Goal: Contribute content: Add original content to the website for others to see

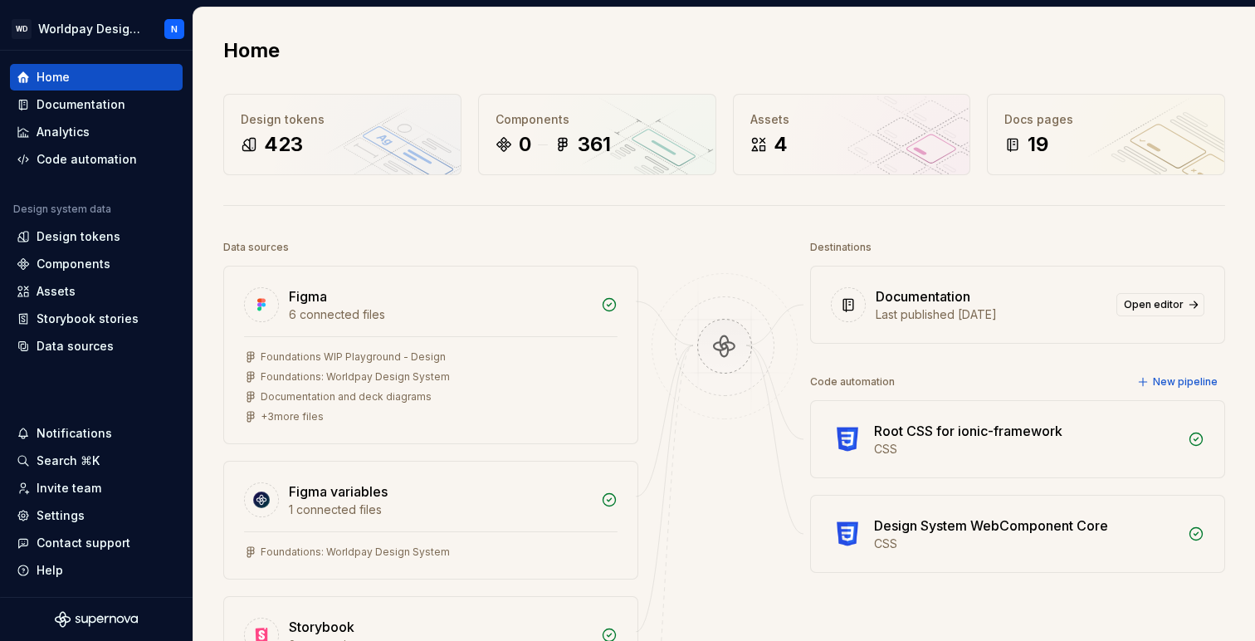
scroll to position [34, 0]
click at [88, 319] on div "Storybook stories" at bounding box center [88, 319] width 102 height 17
click at [82, 321] on div "Storybook stories" at bounding box center [88, 319] width 102 height 17
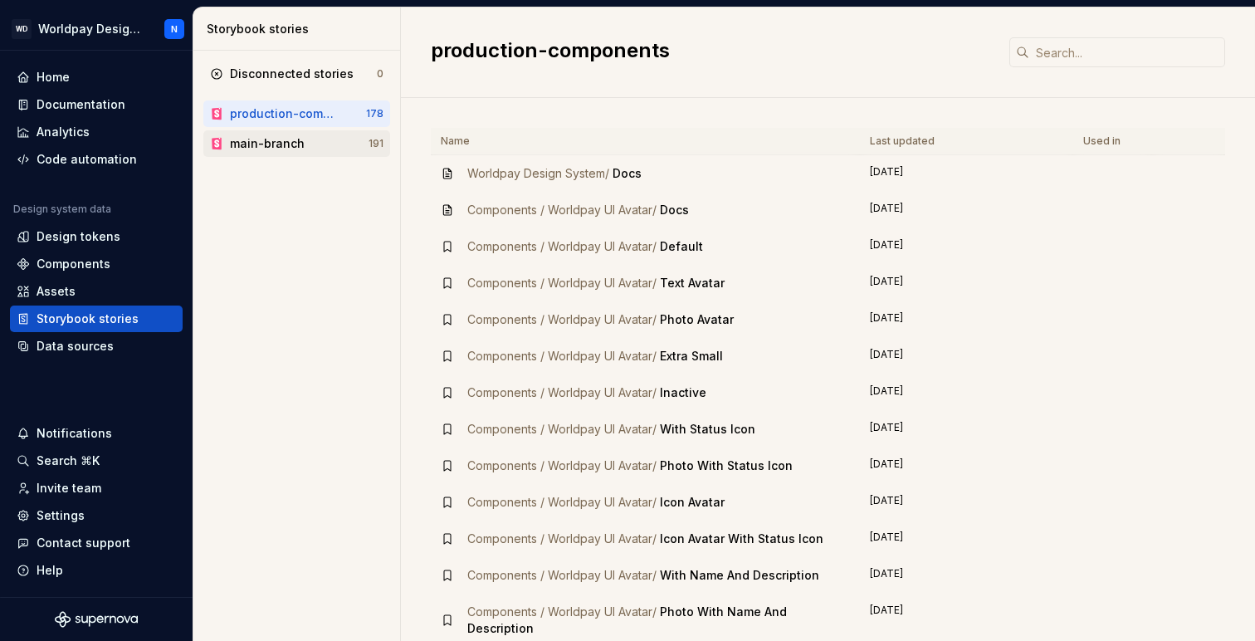
click at [299, 147] on div "main-branch" at bounding box center [267, 143] width 75 height 17
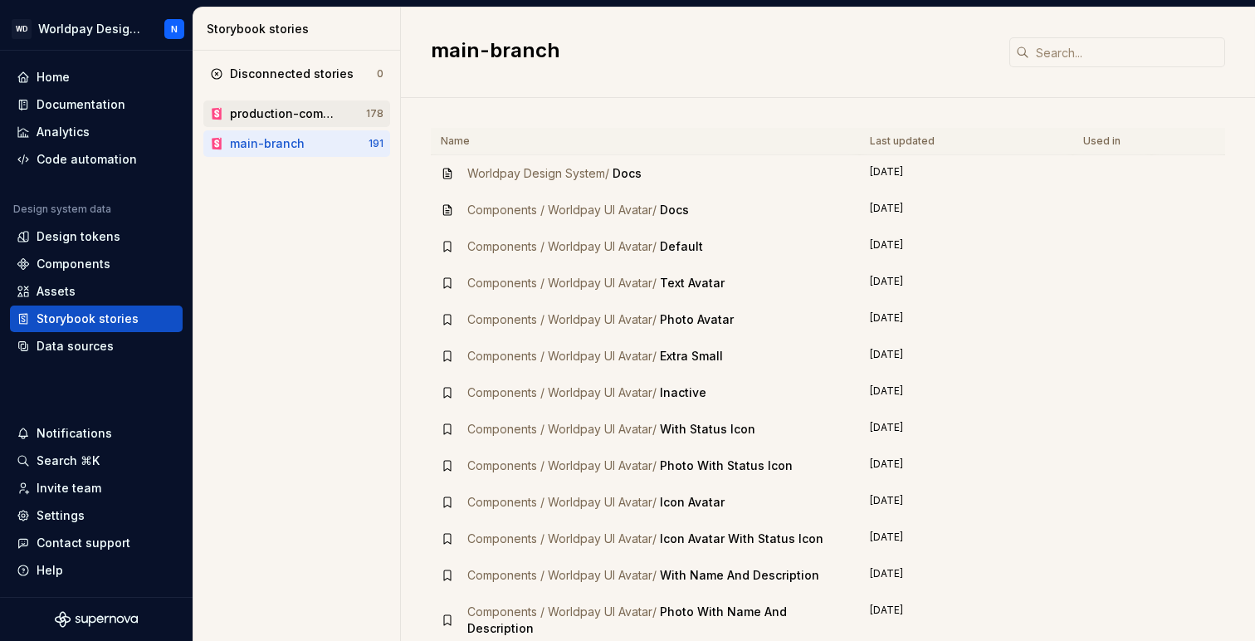
click at [312, 112] on div "production-components" at bounding box center [284, 113] width 109 height 17
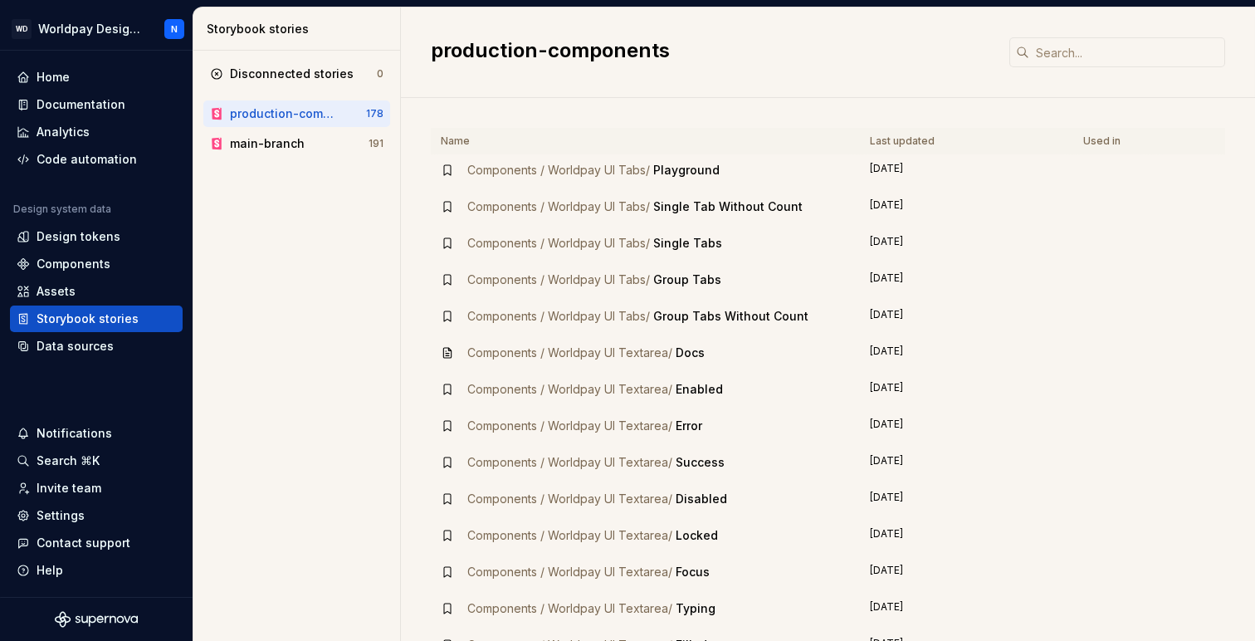
scroll to position [5452, 0]
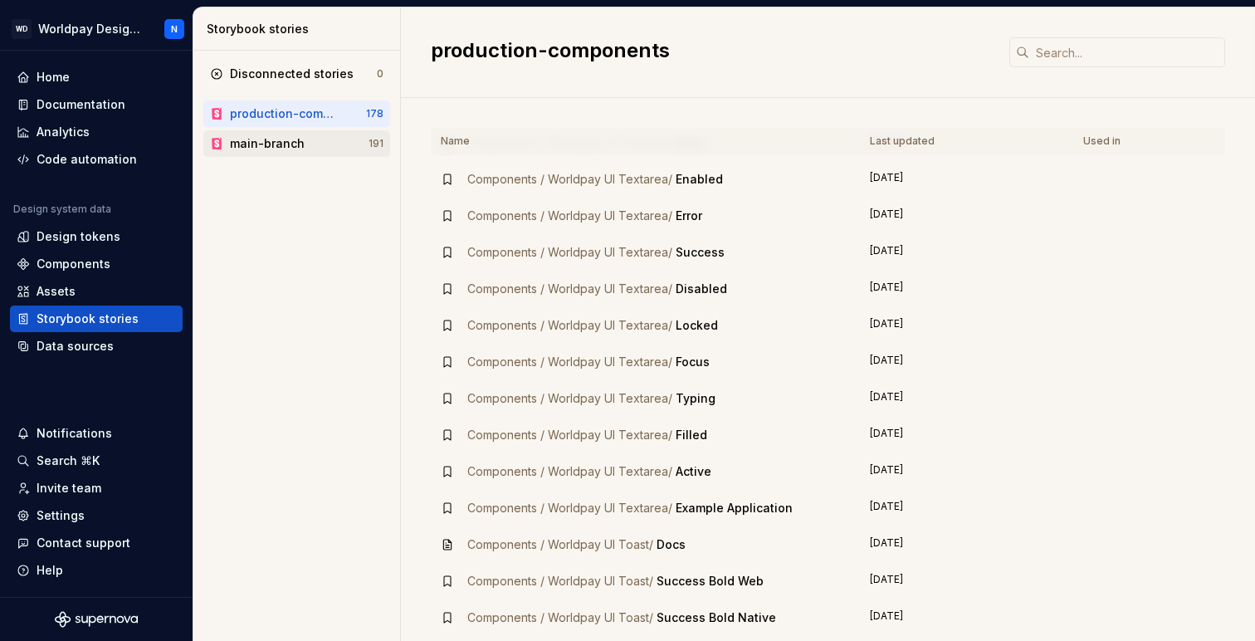
click at [315, 140] on div "main-branch" at bounding box center [299, 143] width 139 height 17
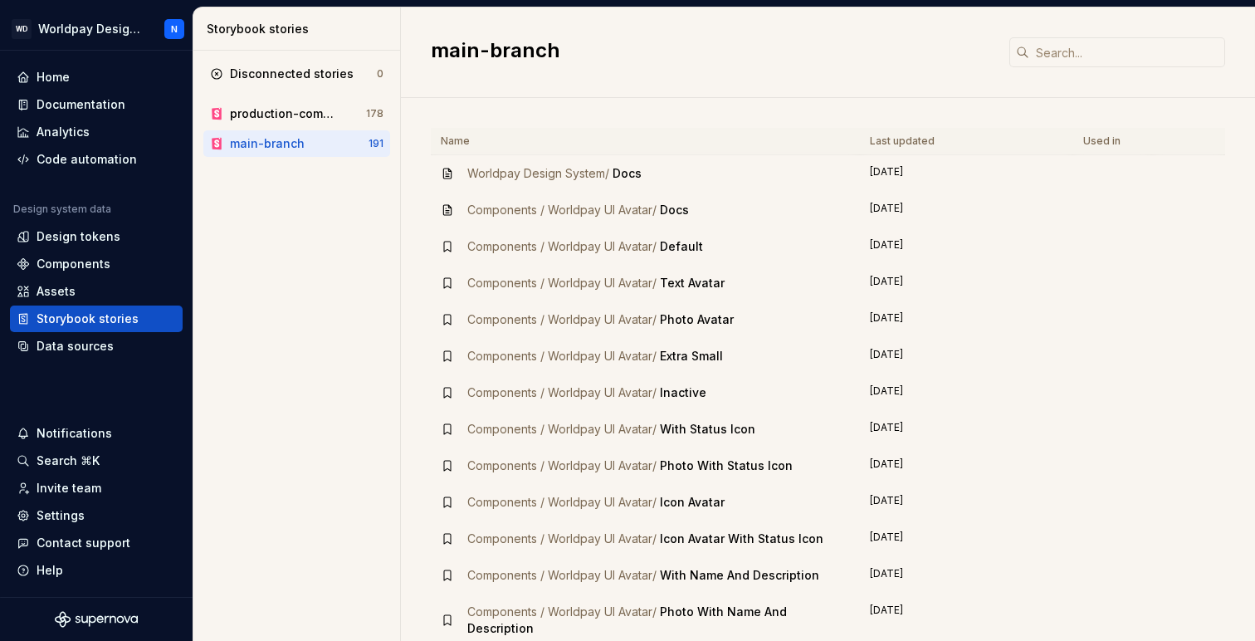
click at [885, 168] on td "[DATE]" at bounding box center [966, 173] width 213 height 37
click at [112, 106] on div "Documentation" at bounding box center [81, 104] width 89 height 17
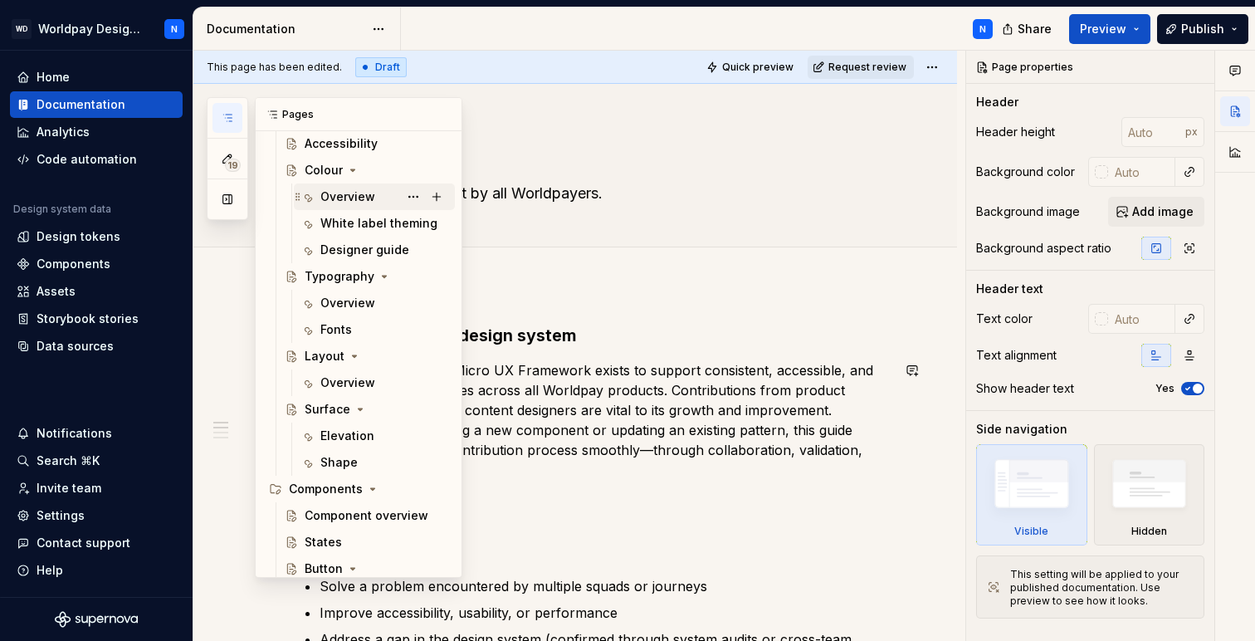
scroll to position [311, 0]
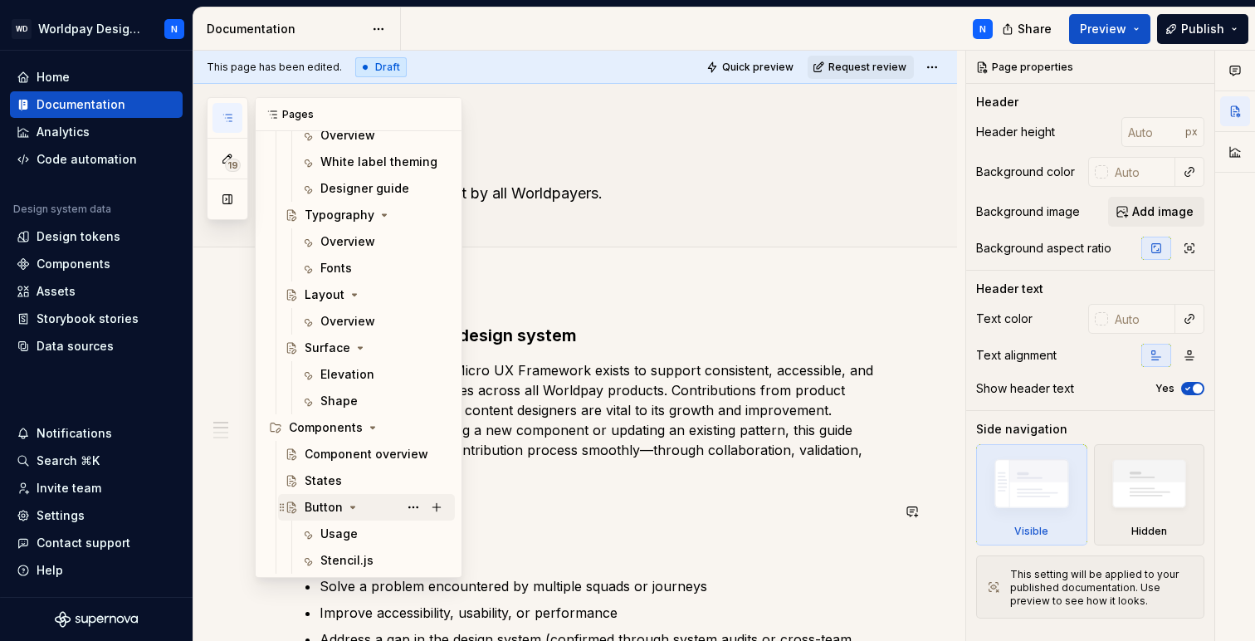
click at [330, 510] on div "Button" at bounding box center [324, 507] width 38 height 17
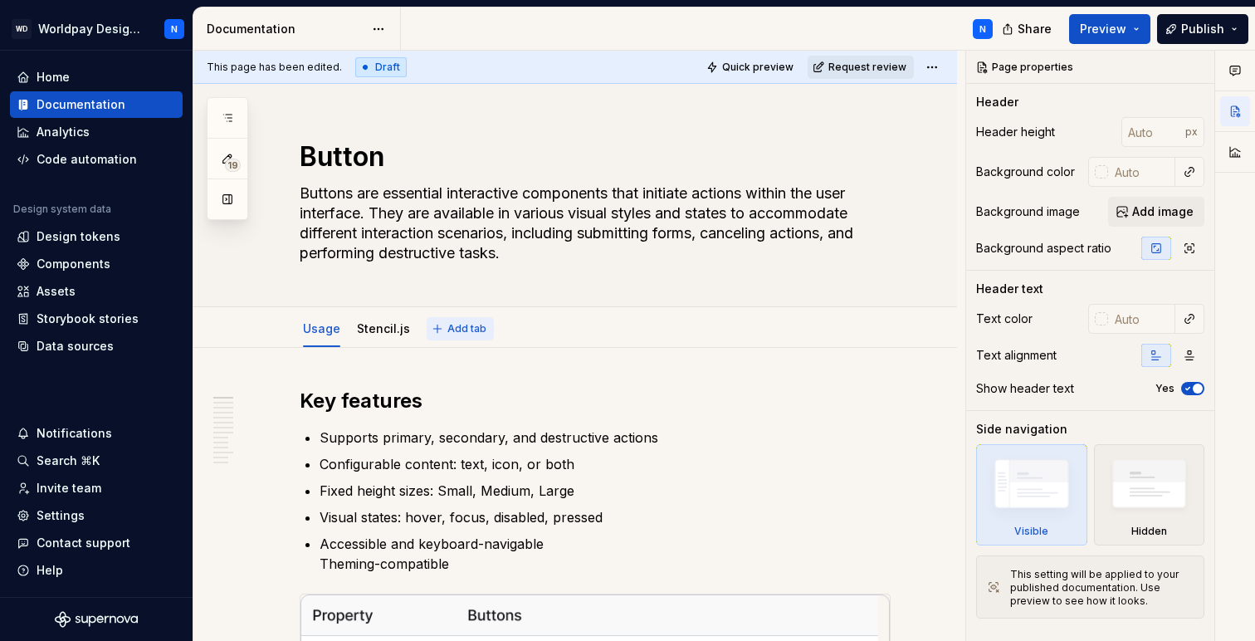
click at [461, 328] on span "Add tab" at bounding box center [467, 328] width 39 height 13
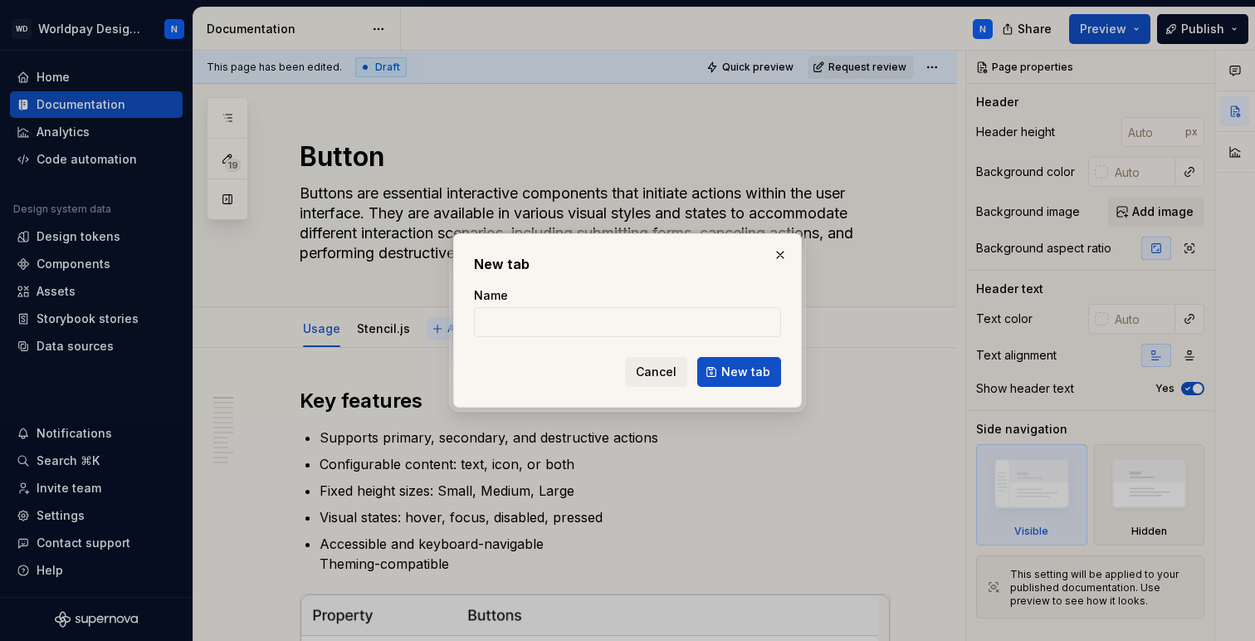
type textarea "*"
type input "Storybook"
click at [751, 369] on span "New tab" at bounding box center [745, 372] width 49 height 17
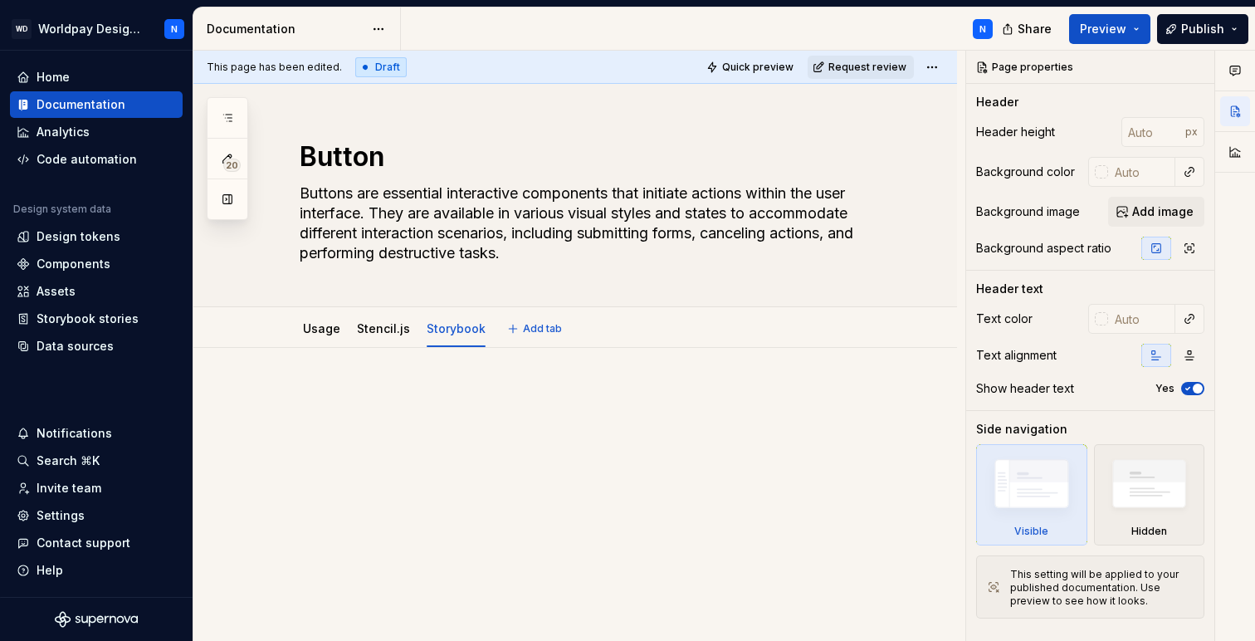
scroll to position [21, 0]
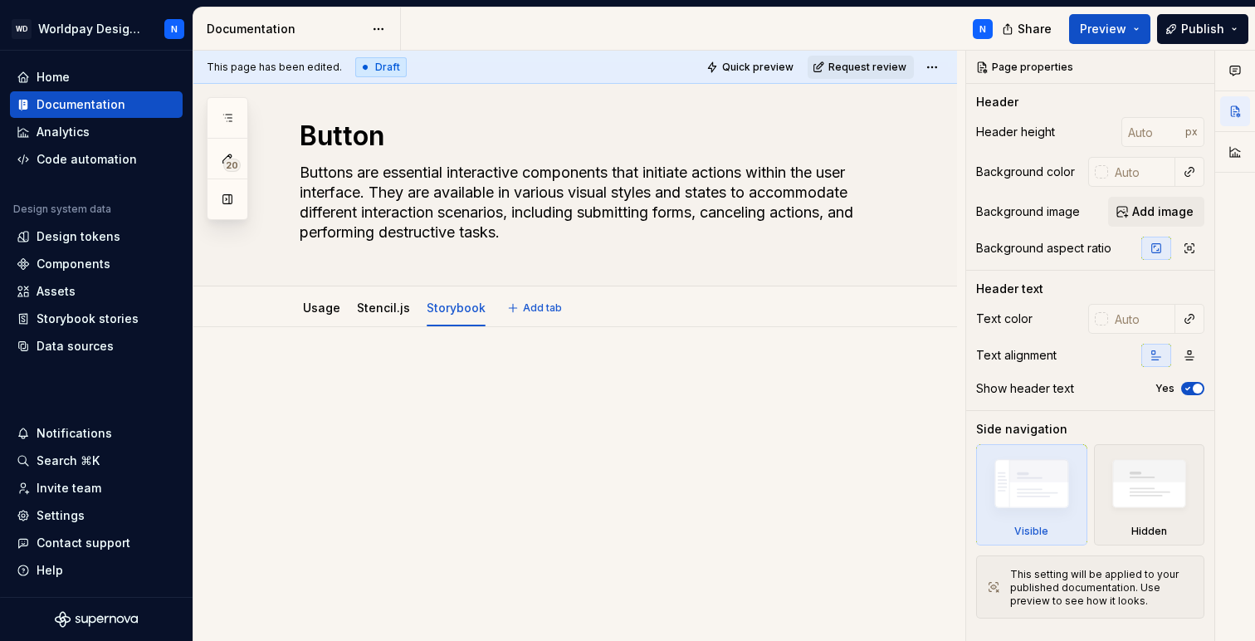
type textarea "*"
click at [319, 421] on div at bounding box center [595, 398] width 591 height 63
click at [301, 378] on p at bounding box center [595, 377] width 591 height 20
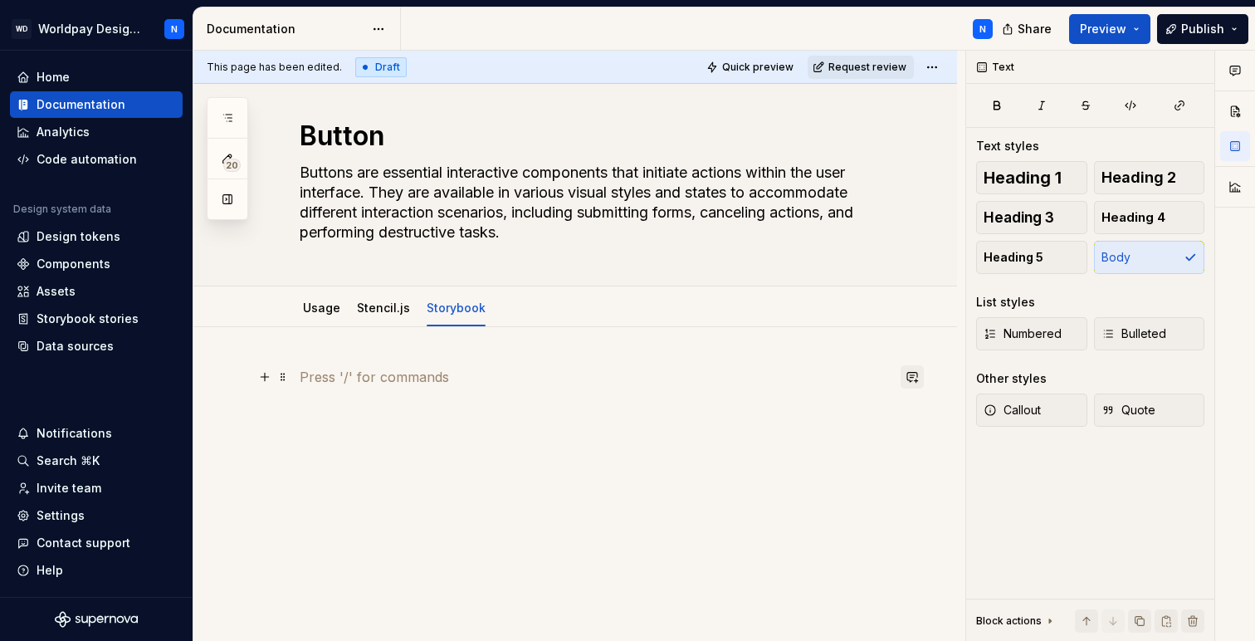
click at [911, 375] on button "button" at bounding box center [912, 376] width 23 height 23
click at [631, 514] on div at bounding box center [575, 485] width 764 height 316
click at [263, 375] on button "button" at bounding box center [264, 376] width 23 height 23
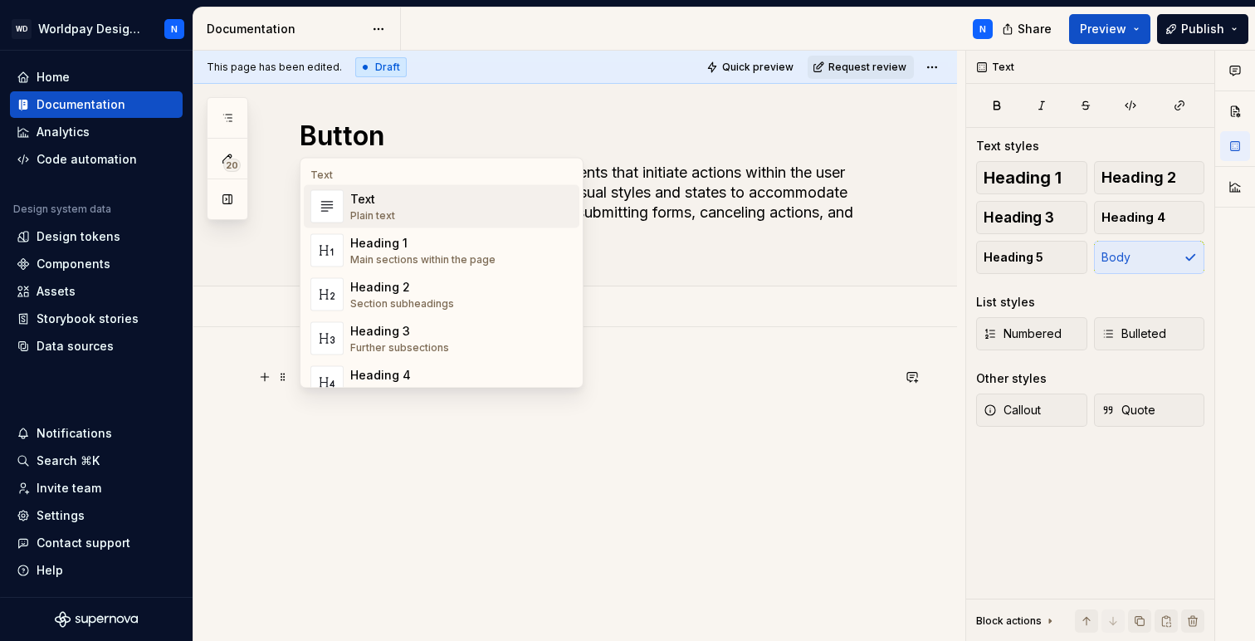
click at [363, 173] on div "Text" at bounding box center [442, 175] width 276 height 13
click at [355, 178] on div "Text" at bounding box center [442, 175] width 276 height 13
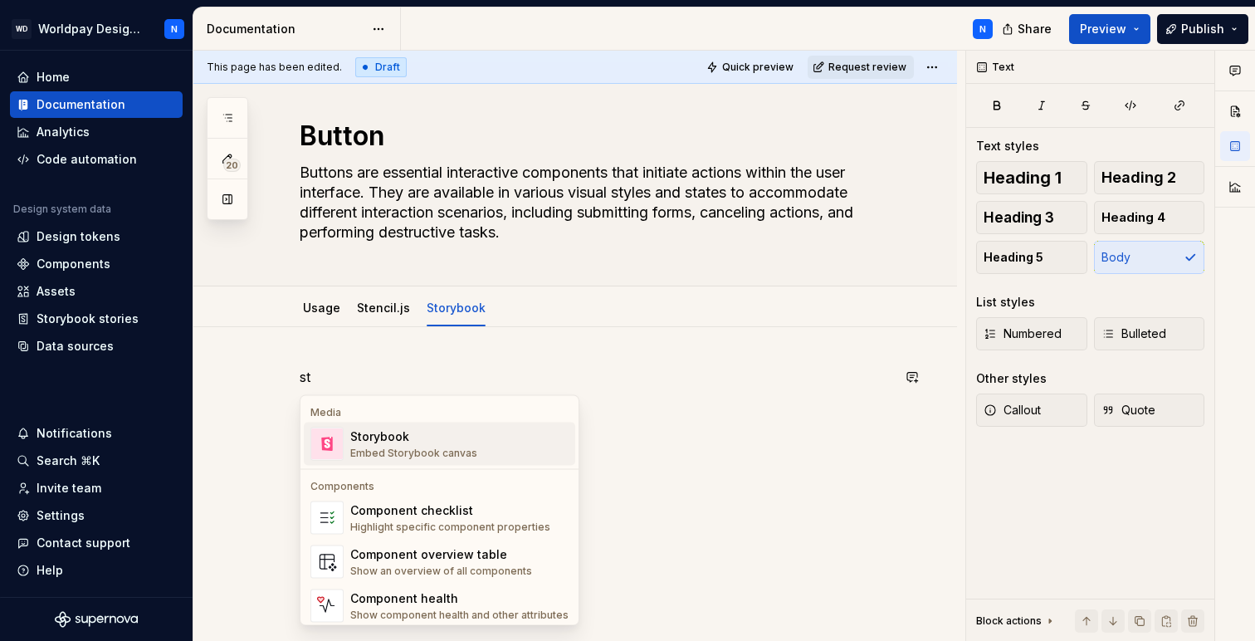
click at [392, 442] on div "Storybook" at bounding box center [413, 436] width 127 height 17
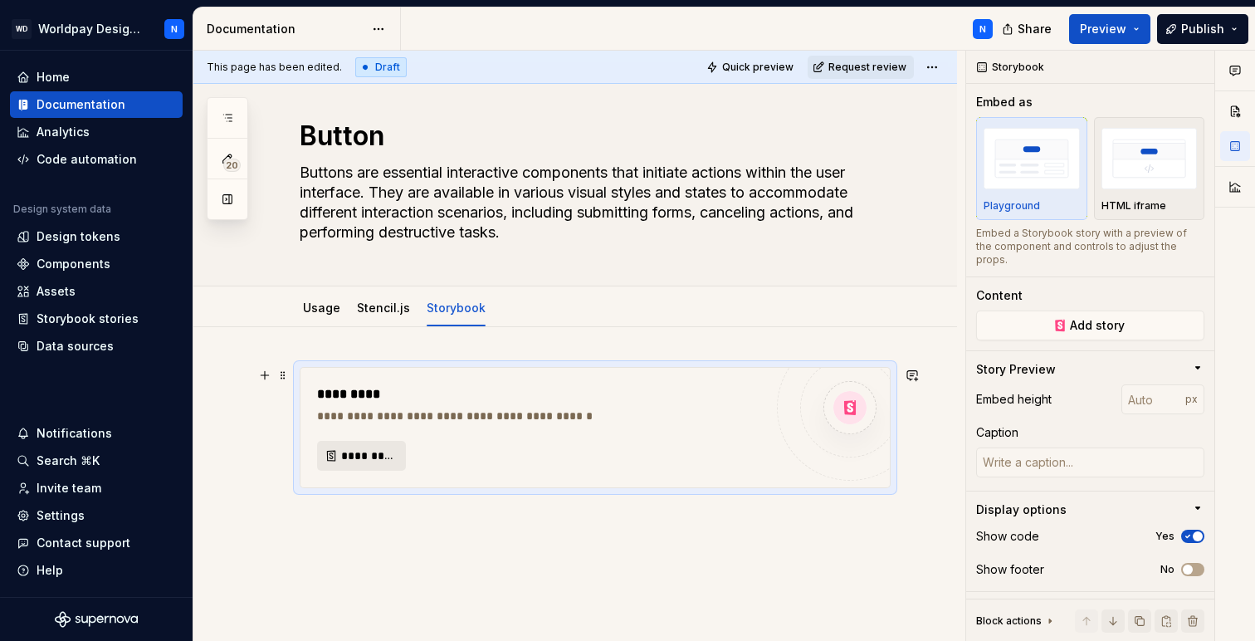
click at [364, 460] on span "*********" at bounding box center [368, 456] width 54 height 17
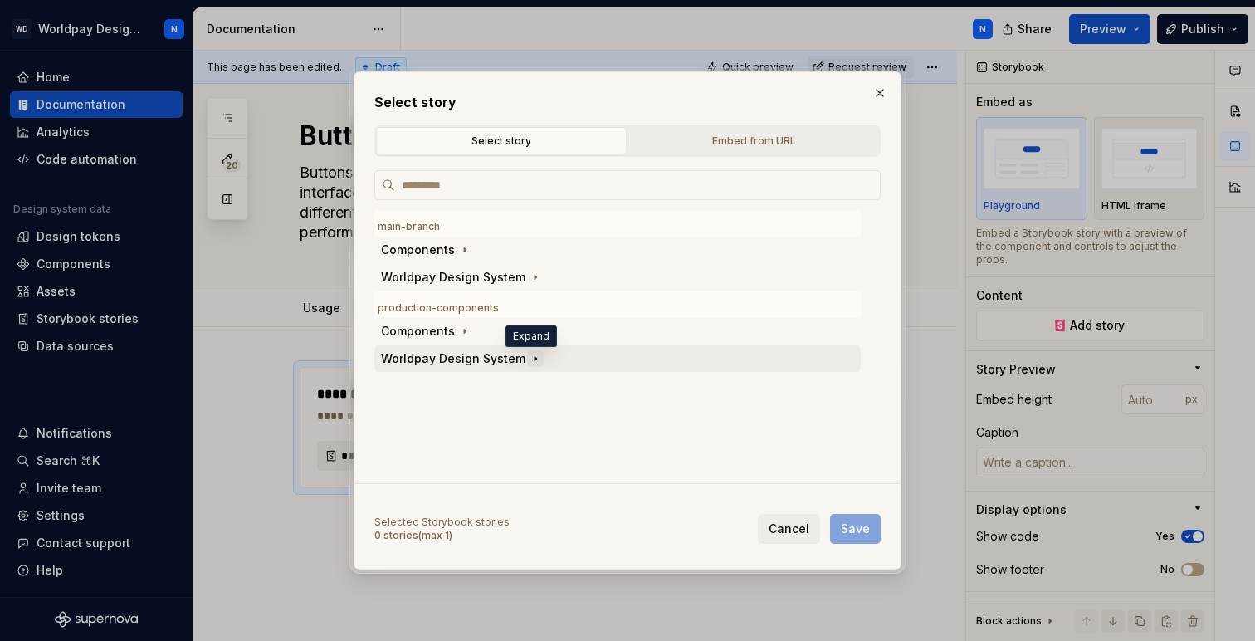
click at [527, 360] on button "button" at bounding box center [535, 358] width 17 height 17
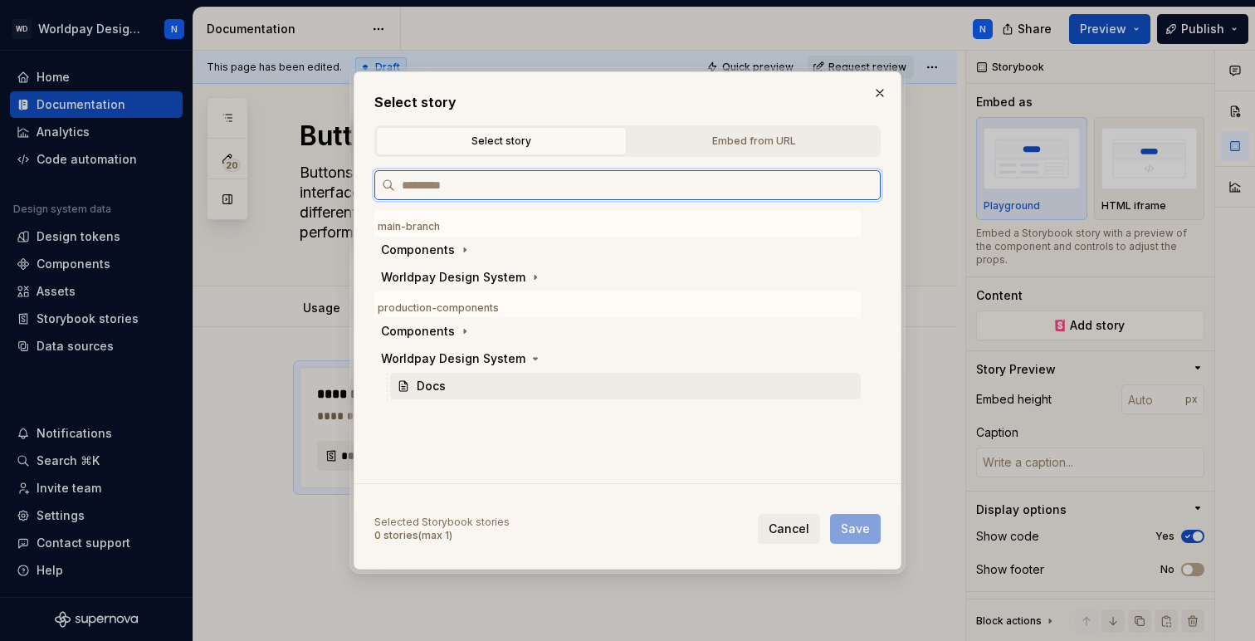
click at [426, 385] on div "Docs" at bounding box center [431, 386] width 29 height 17
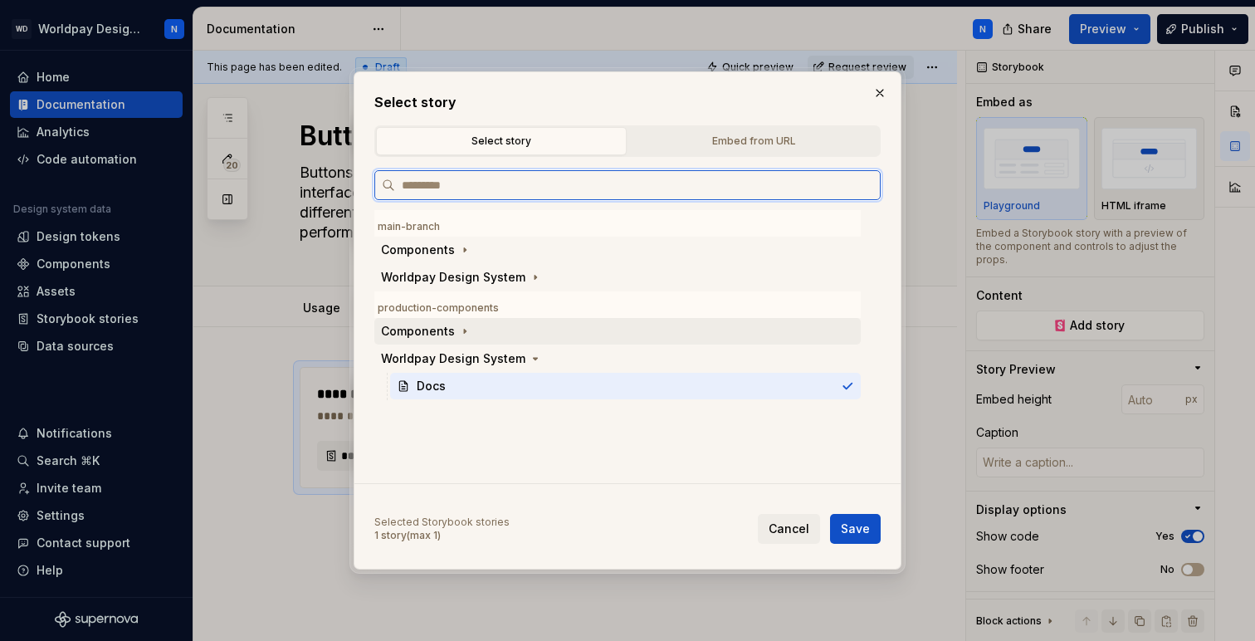
click at [440, 331] on div "Components" at bounding box center [418, 331] width 74 height 17
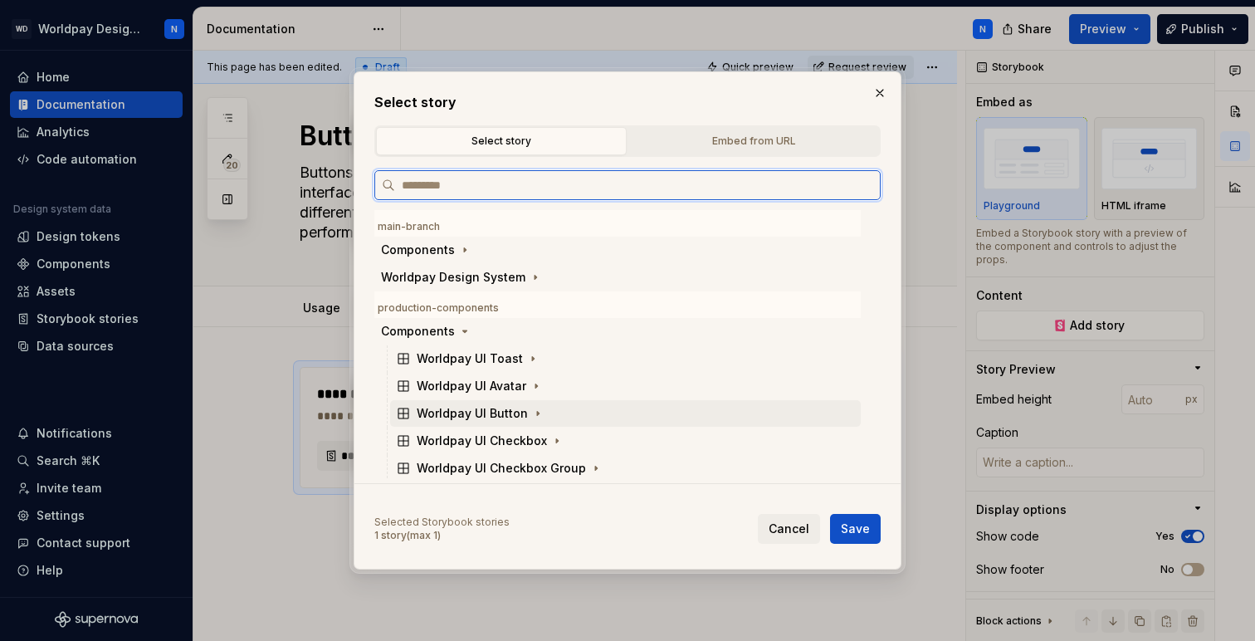
click at [496, 415] on div "Worldpay UI Button" at bounding box center [472, 413] width 111 height 17
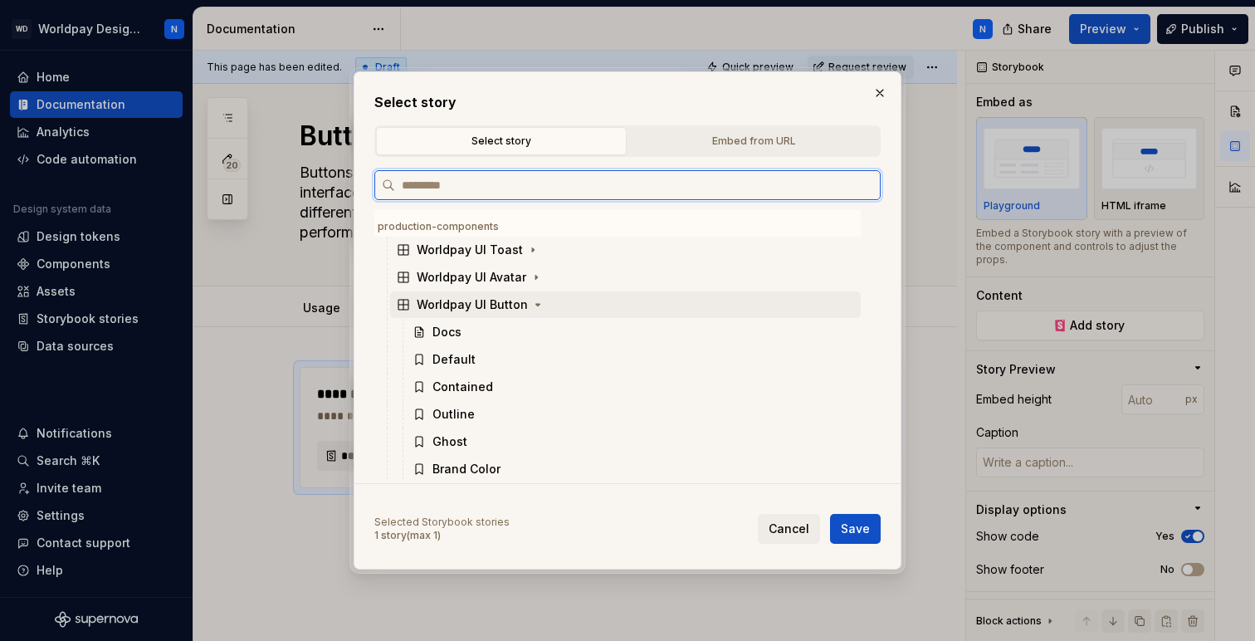
scroll to position [107, 0]
click at [538, 337] on div "Docs" at bounding box center [633, 333] width 455 height 27
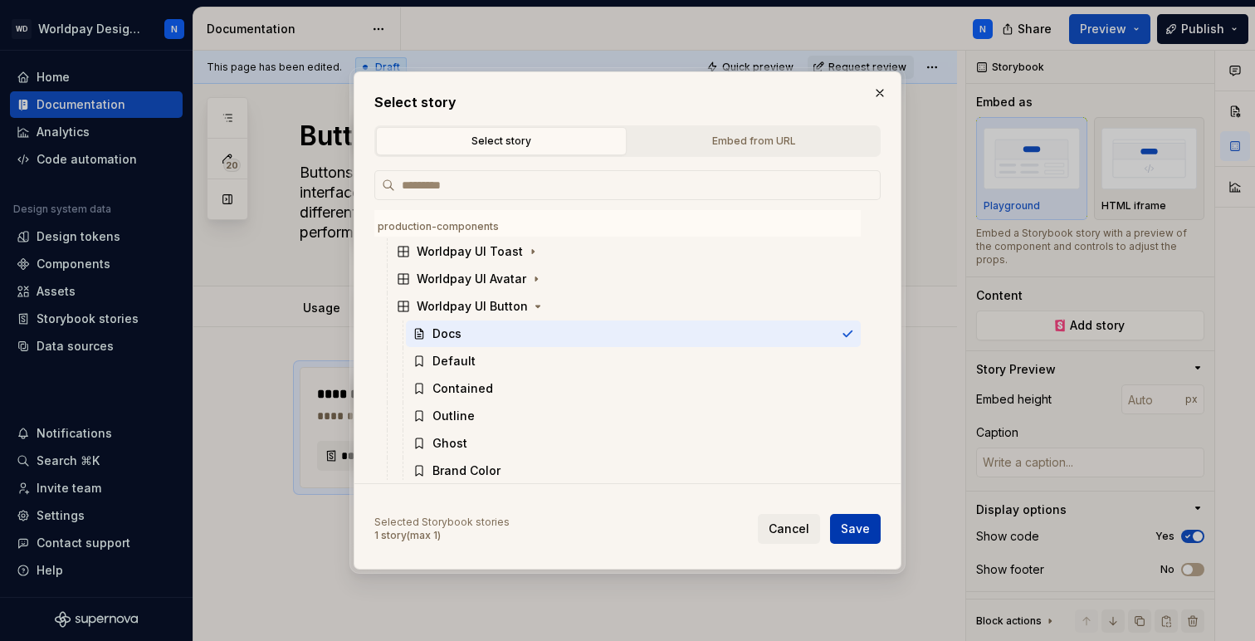
click at [866, 528] on span "Save" at bounding box center [855, 529] width 29 height 17
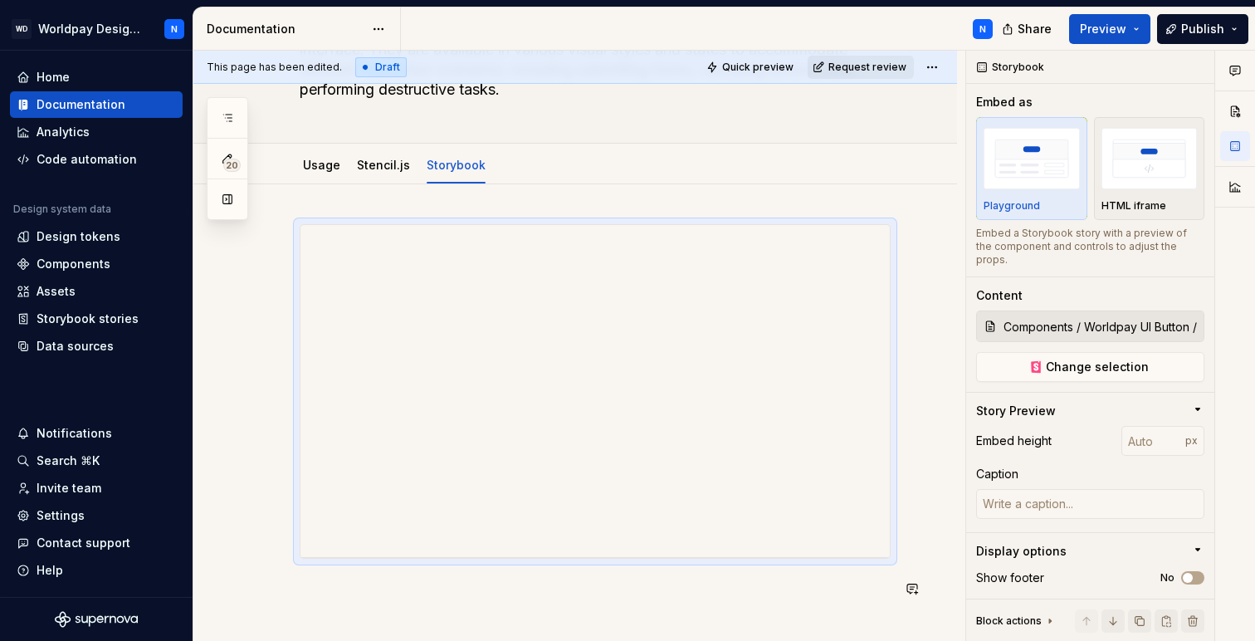
scroll to position [109, 0]
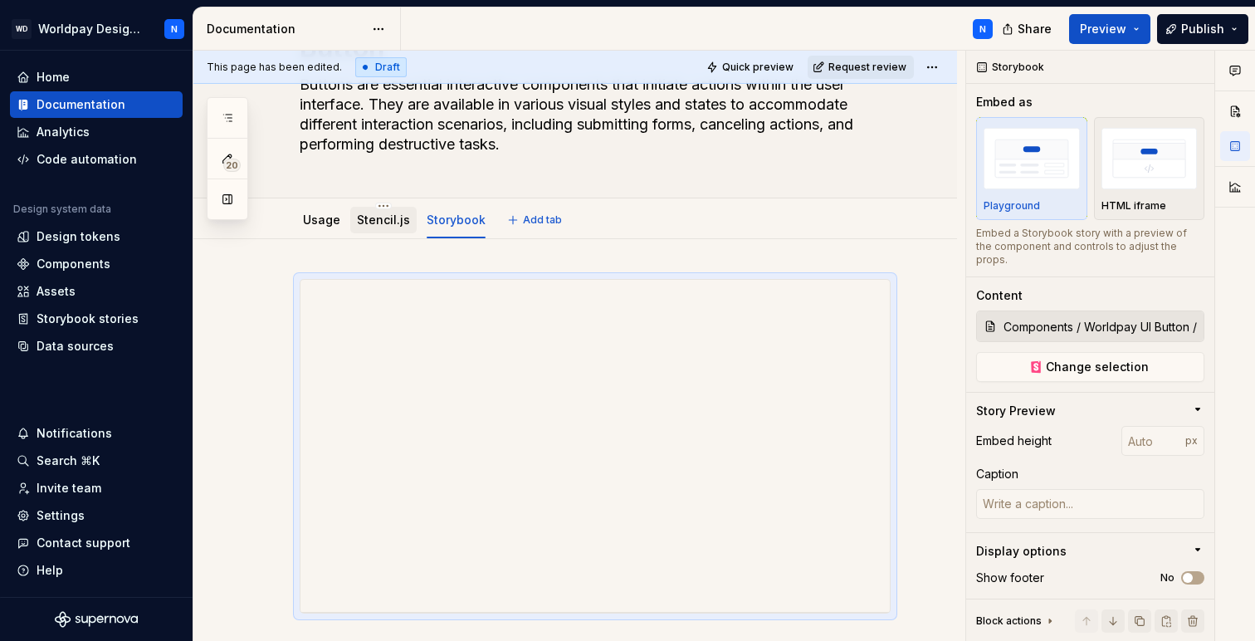
click at [380, 221] on link "Stencil.js" at bounding box center [383, 220] width 53 height 14
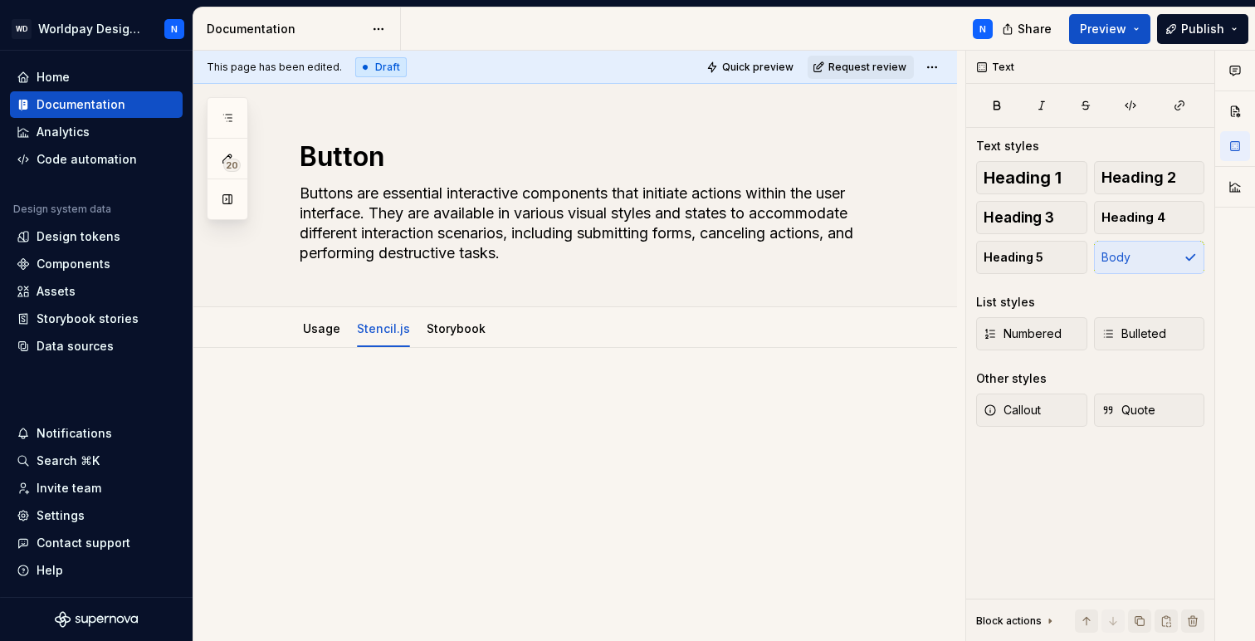
type textarea "*"
